Goal: Information Seeking & Learning: Learn about a topic

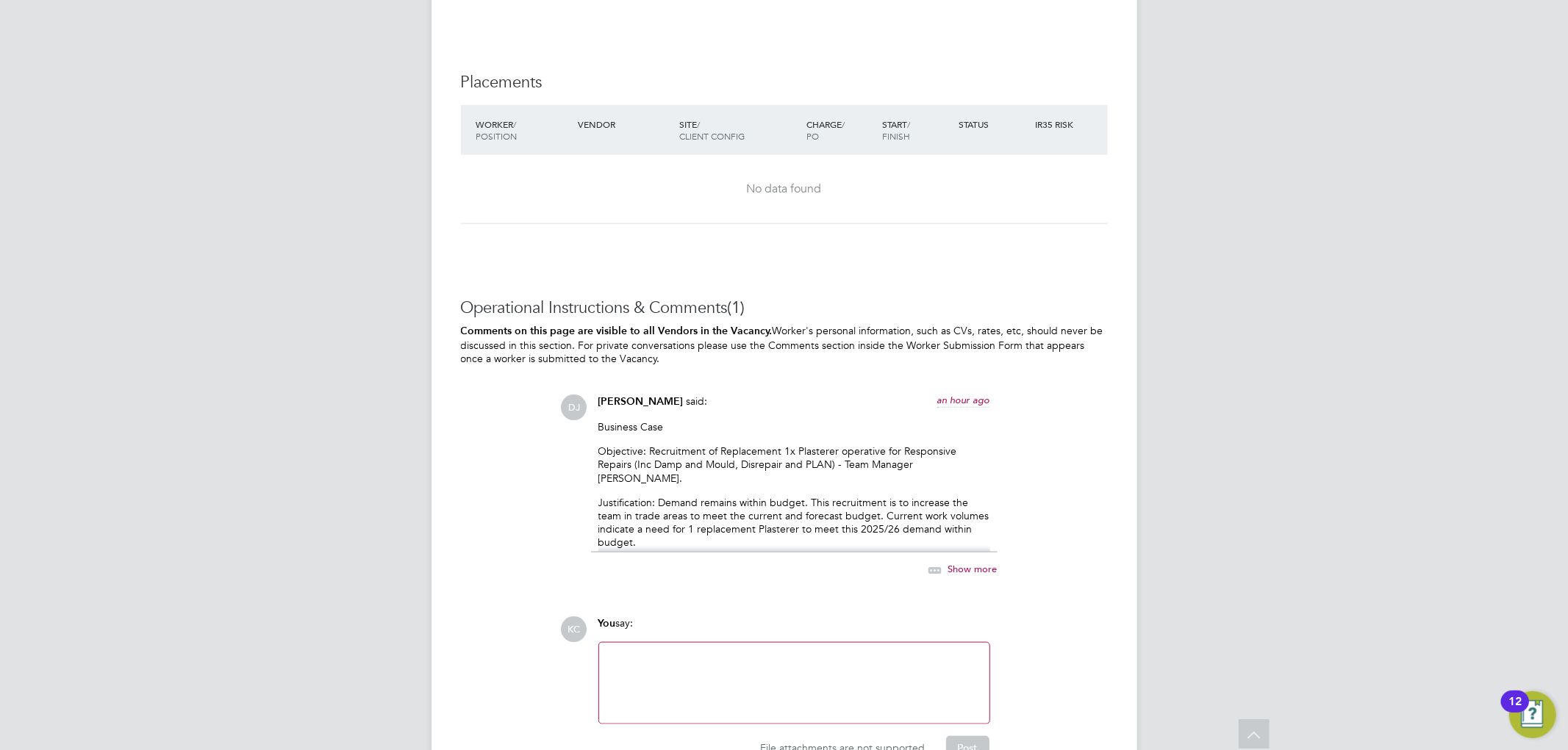
scroll to position [1288, 0]
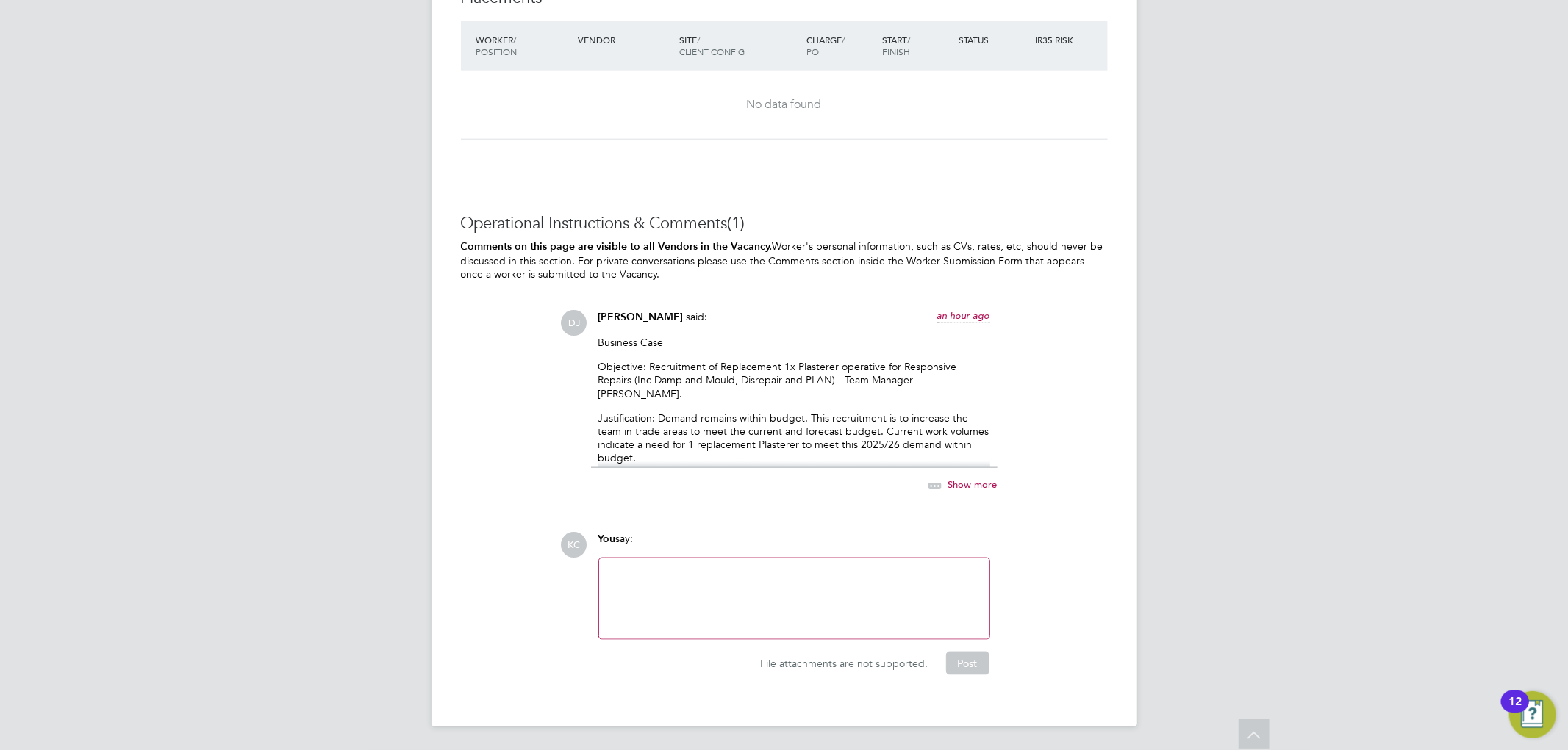
click at [651, 391] on div "Business Case Objective: Recruitment of Replacement 1x Plasterer operative for …" at bounding box center [794, 402] width 391 height 133
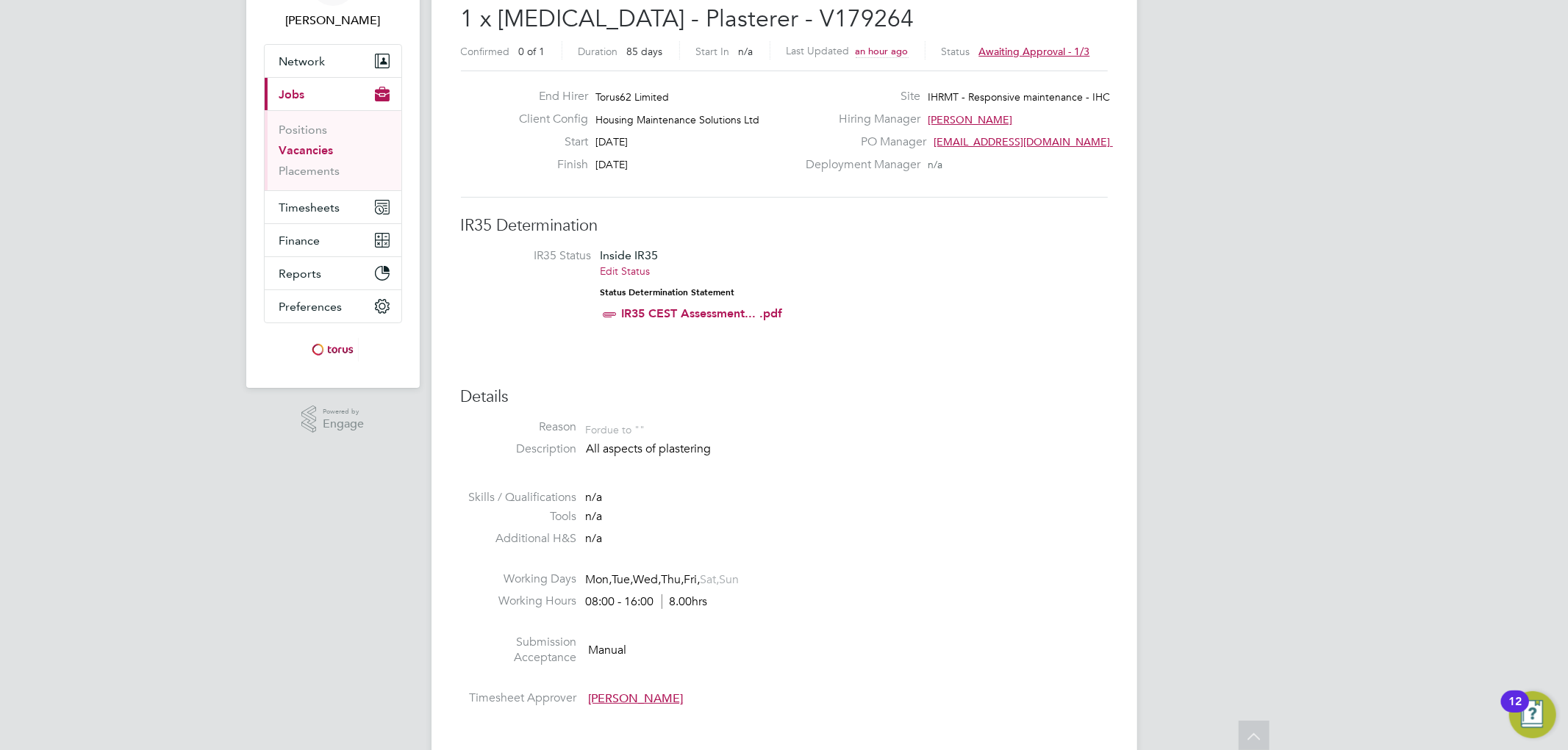
scroll to position [0, 0]
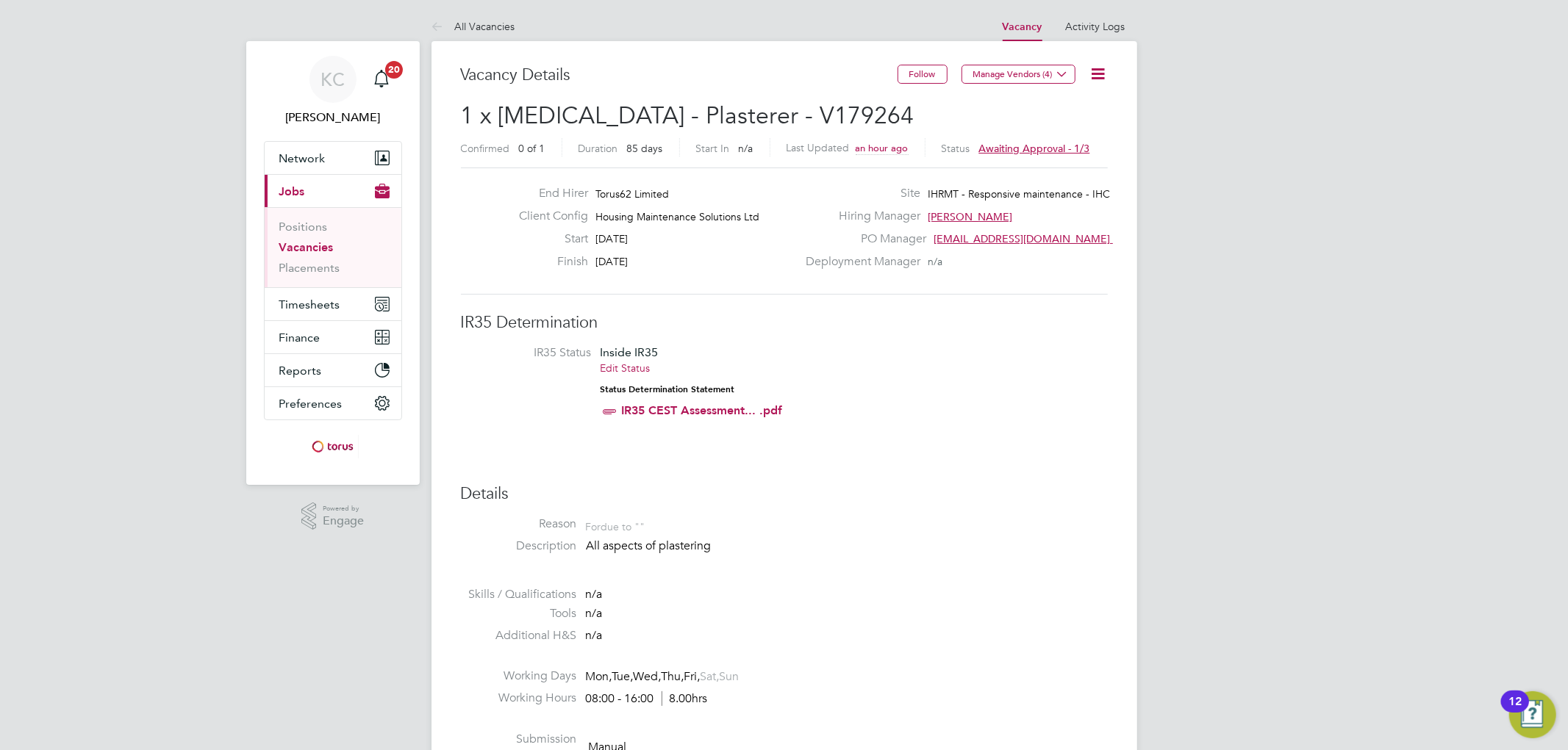
click at [1104, 69] on icon at bounding box center [1098, 73] width 18 height 18
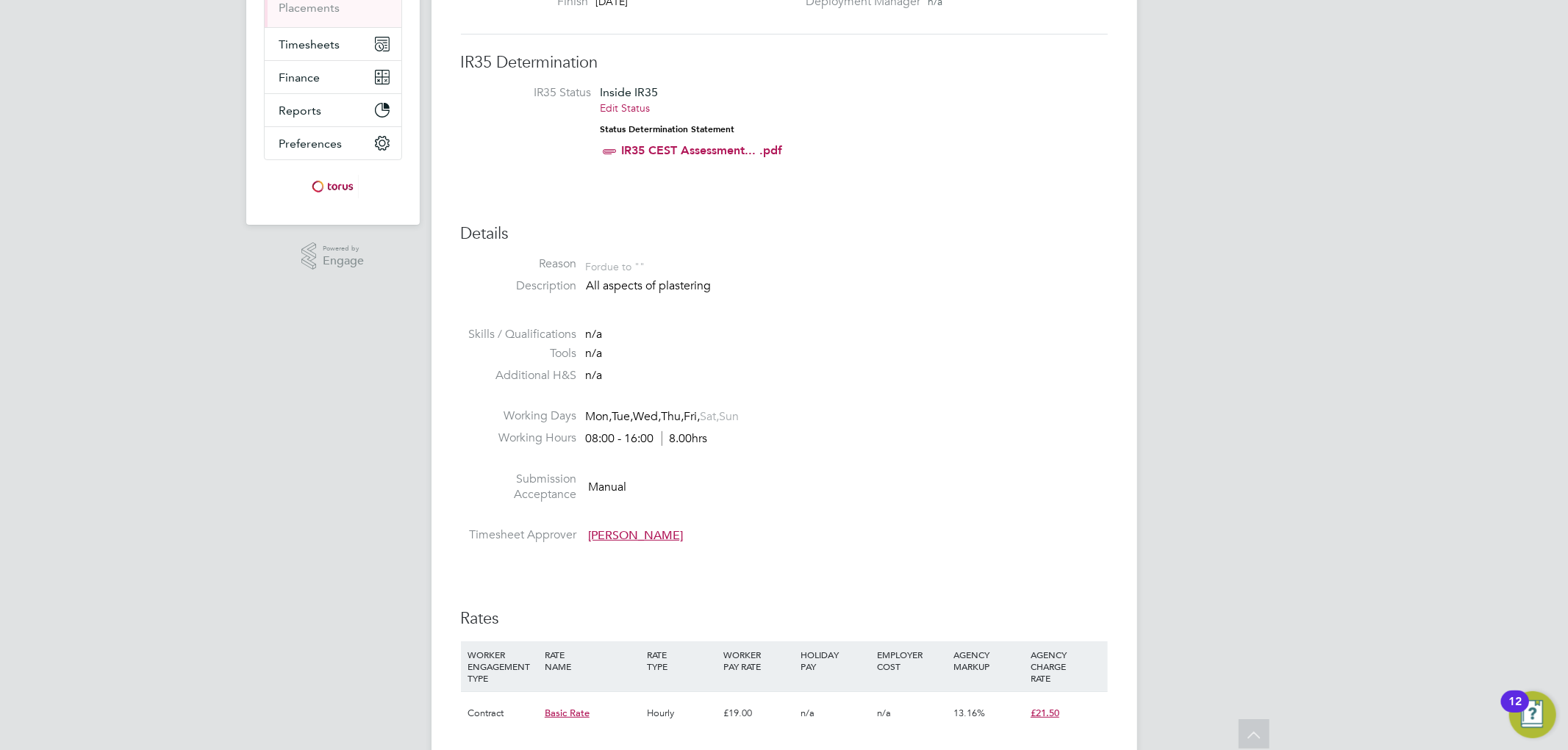
scroll to position [226, 0]
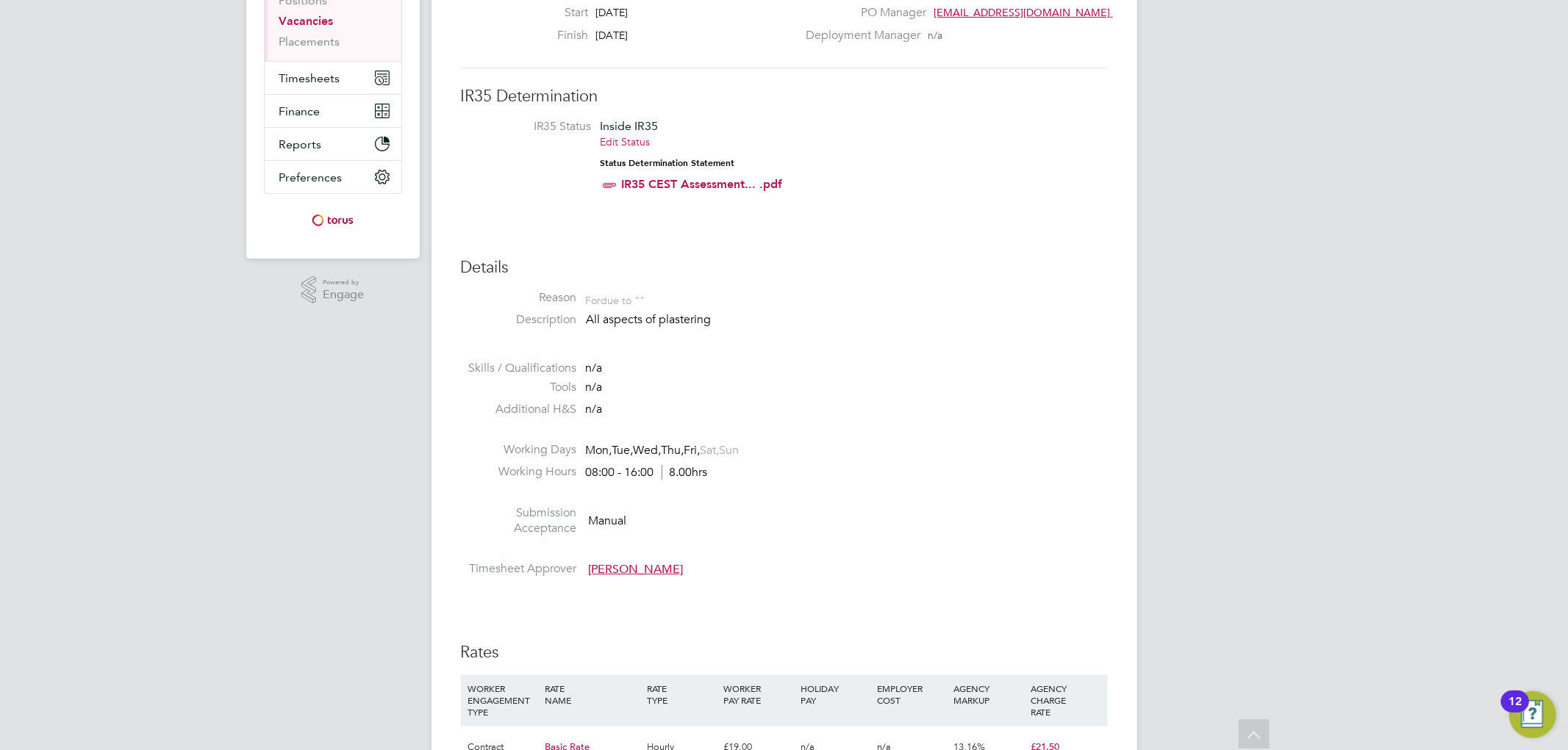
click at [614, 299] on div "For due to """ at bounding box center [616, 299] width 59 height 17
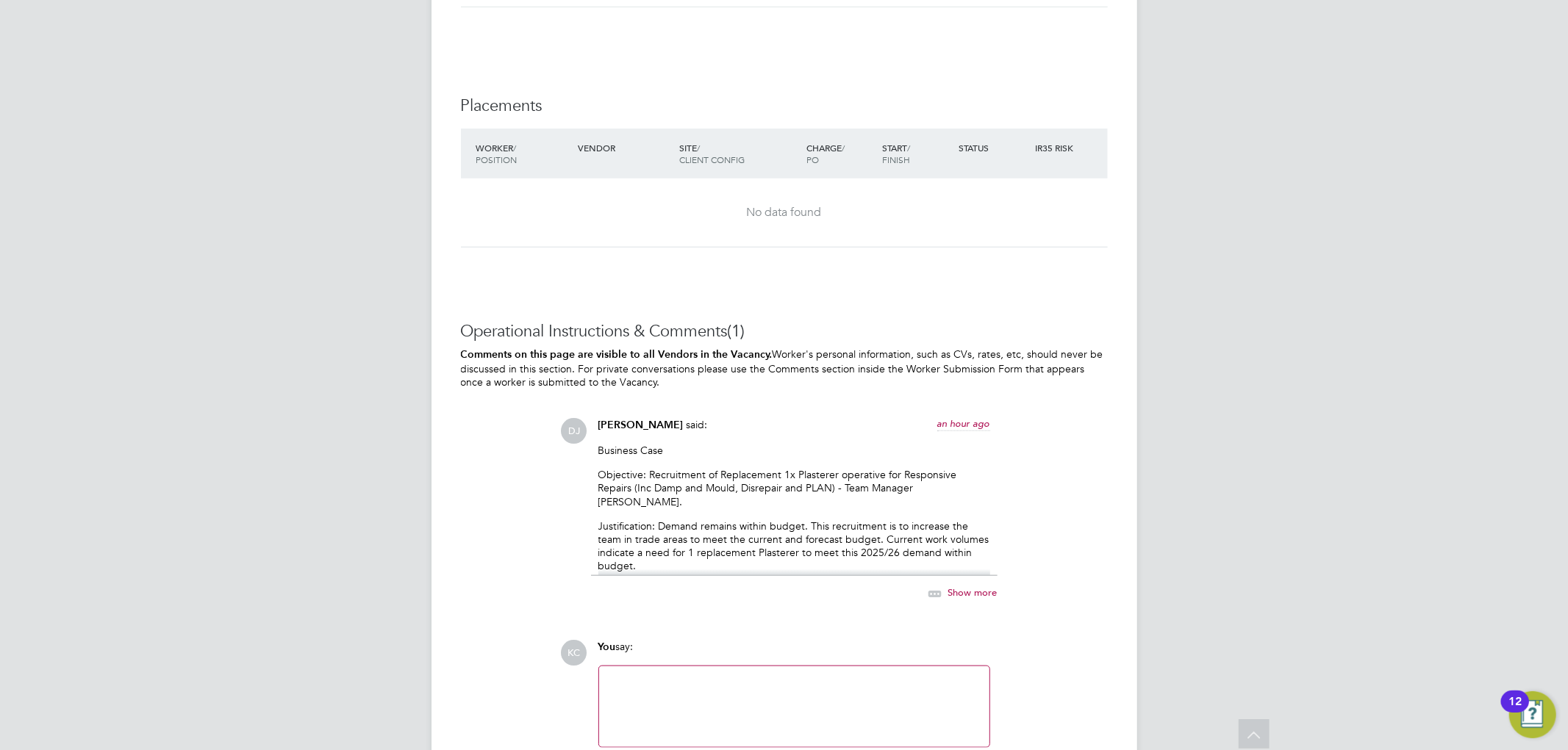
scroll to position [1288, 0]
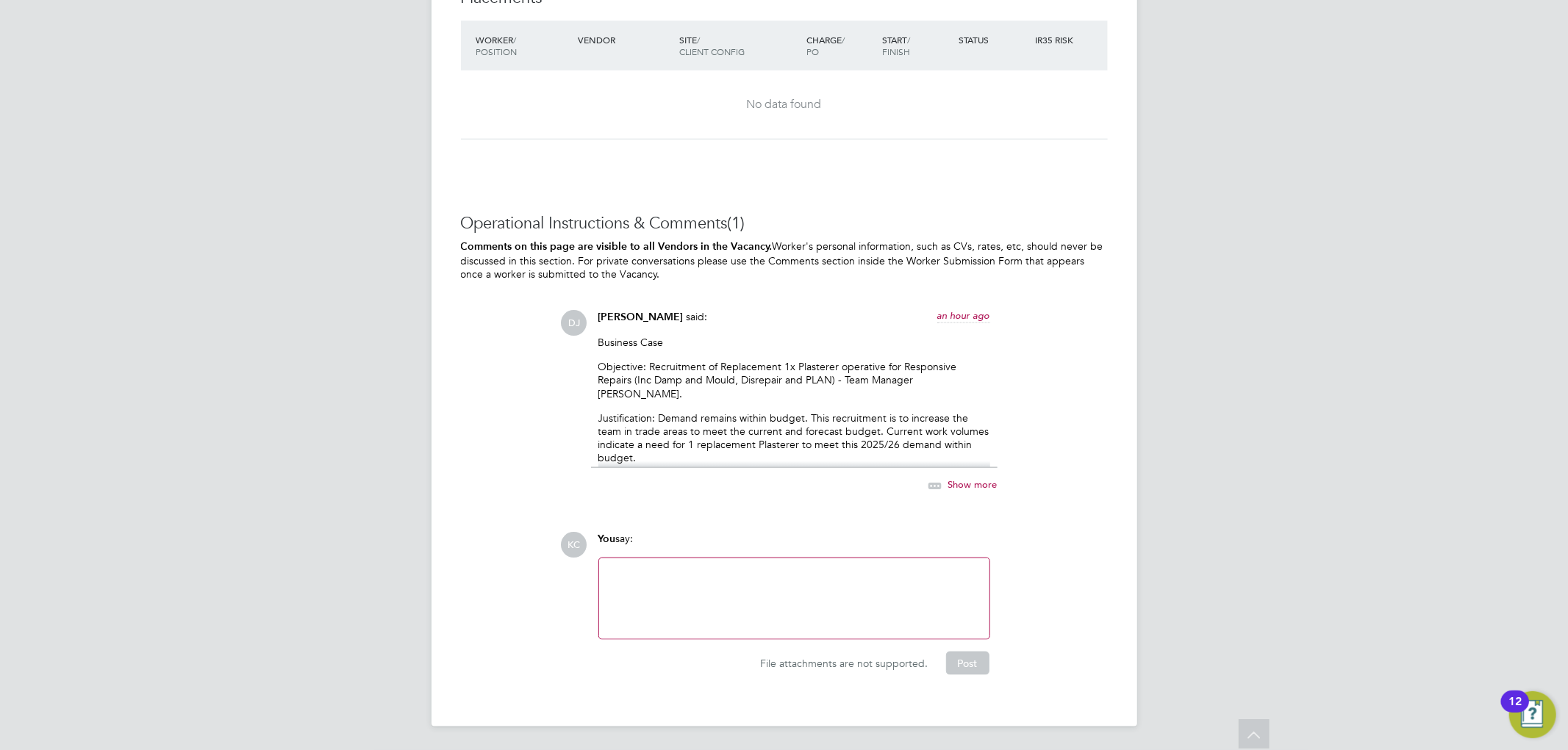
drag, startPoint x: 620, startPoint y: 375, endPoint x: 731, endPoint y: 351, distance: 113.6
click at [621, 375] on p "Objective: Recruitment of Replacement 1x Plasterer operative for Responsive Rep…" at bounding box center [794, 380] width 391 height 40
click at [921, 417] on p "Justification: Demand remains within budget. This recruitment is to increase th…" at bounding box center [794, 438] width 391 height 53
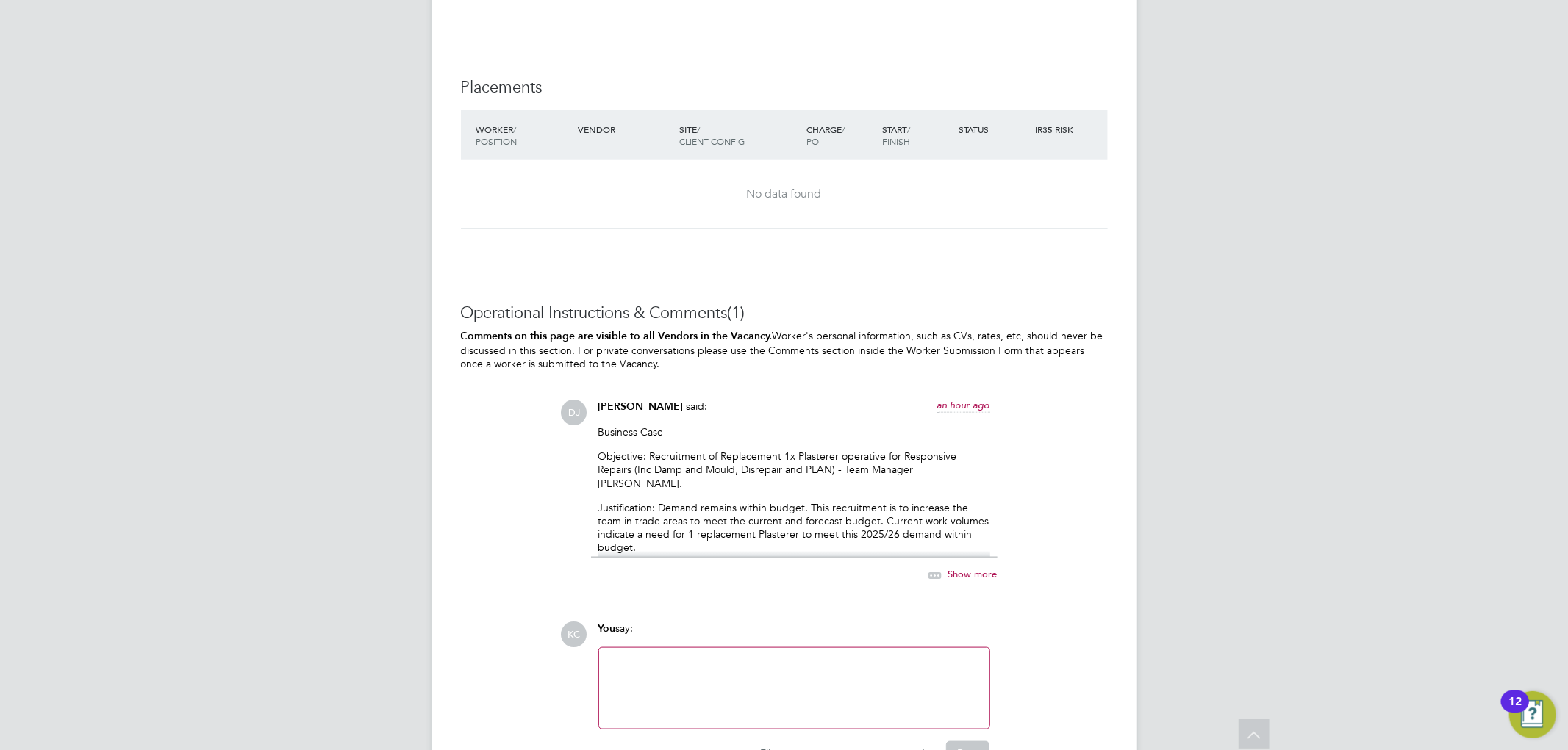
scroll to position [1224, 0]
